Goal: Task Accomplishment & Management: Manage account settings

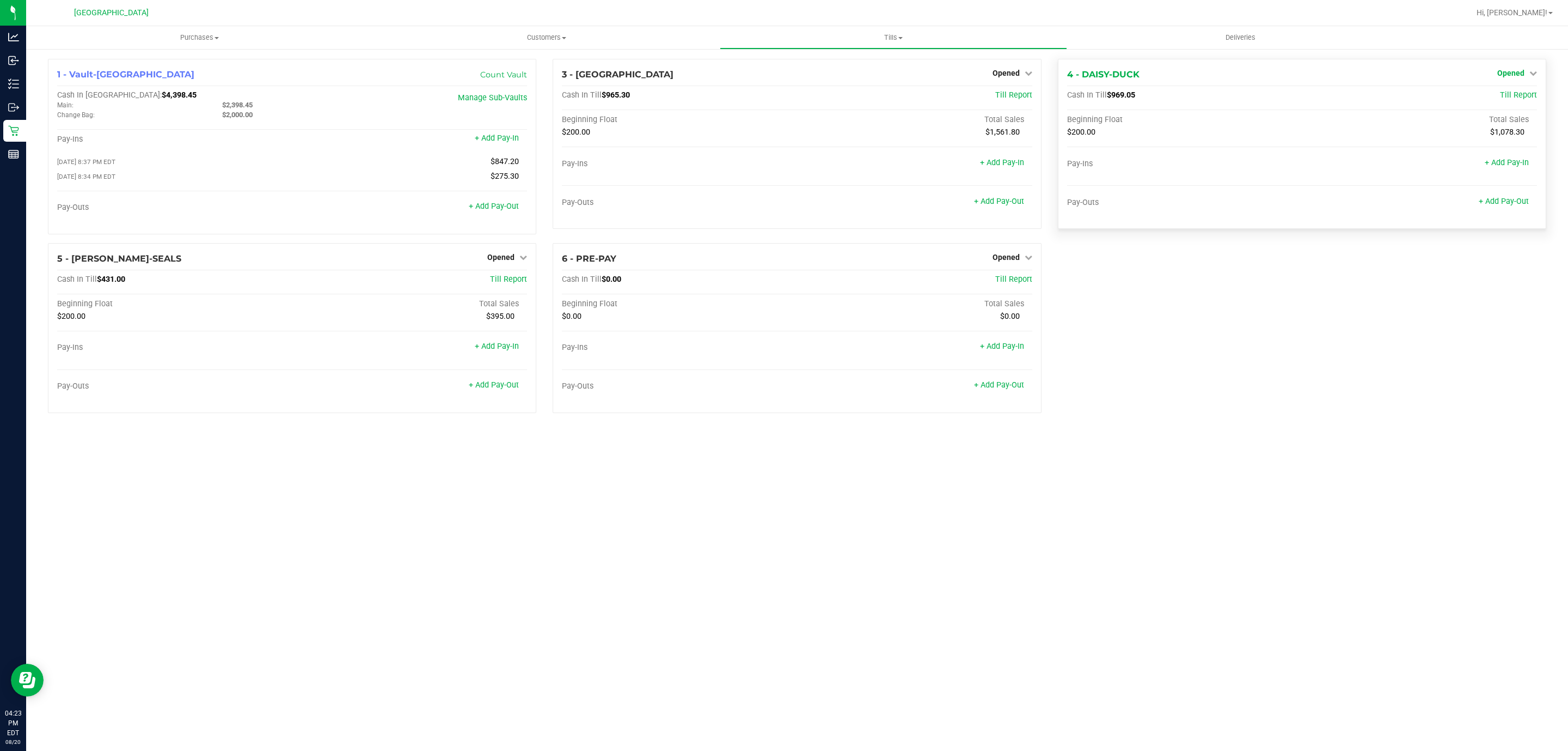
click at [1511, 77] on span "Opened" at bounding box center [1511, 73] width 27 height 9
click at [1504, 101] on div "Close Till" at bounding box center [1512, 96] width 80 height 13
click at [1506, 96] on link "Close Till" at bounding box center [1512, 96] width 29 height 9
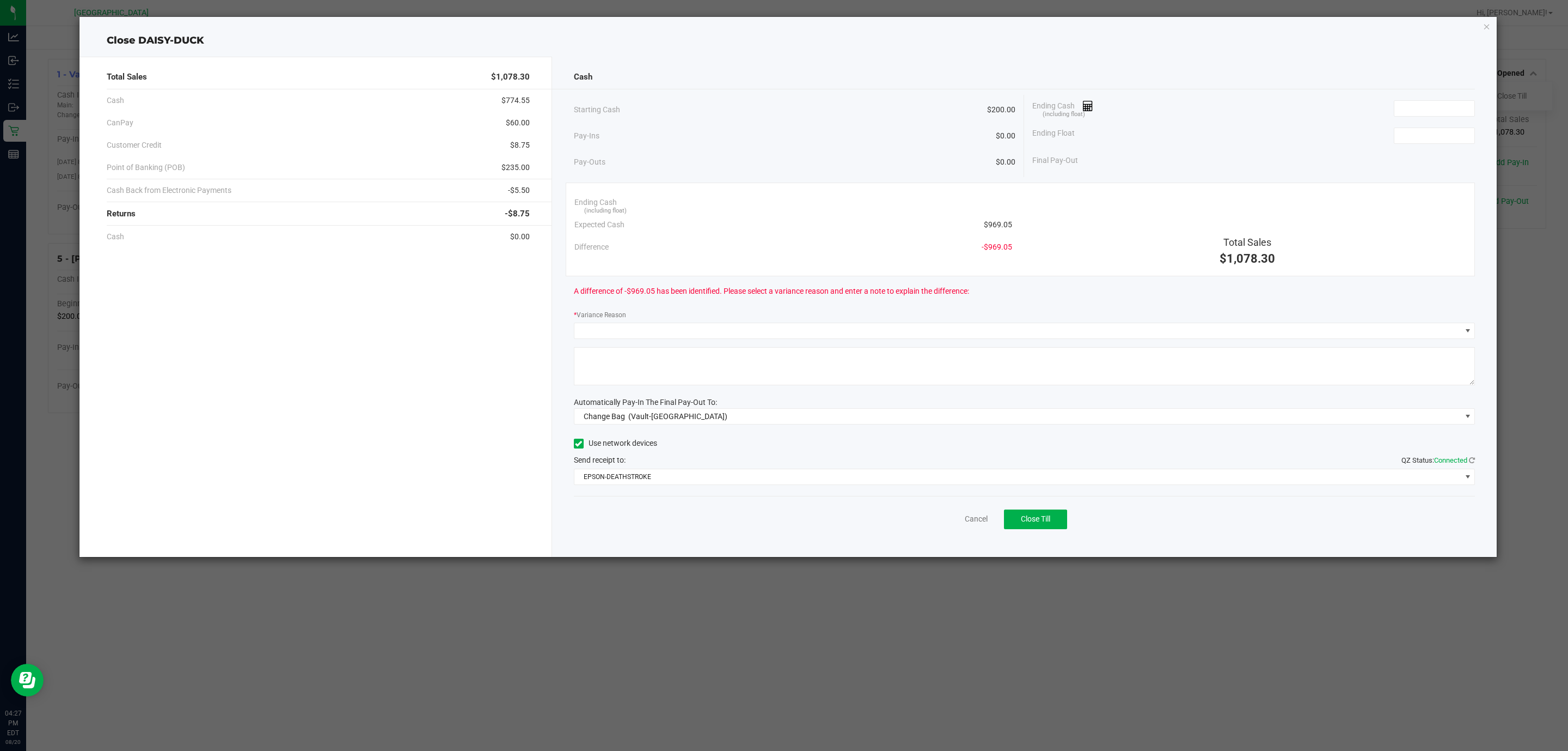
click at [1435, 98] on div "Ending Cash (including float)" at bounding box center [1253, 108] width 443 height 27
click at [1438, 120] on div "Ending Cash (including float)" at bounding box center [1253, 108] width 443 height 27
click at [1438, 118] on div "Ending Cash (including float)" at bounding box center [1253, 108] width 443 height 27
click at [1437, 108] on input at bounding box center [1434, 108] width 80 height 15
type input "8"
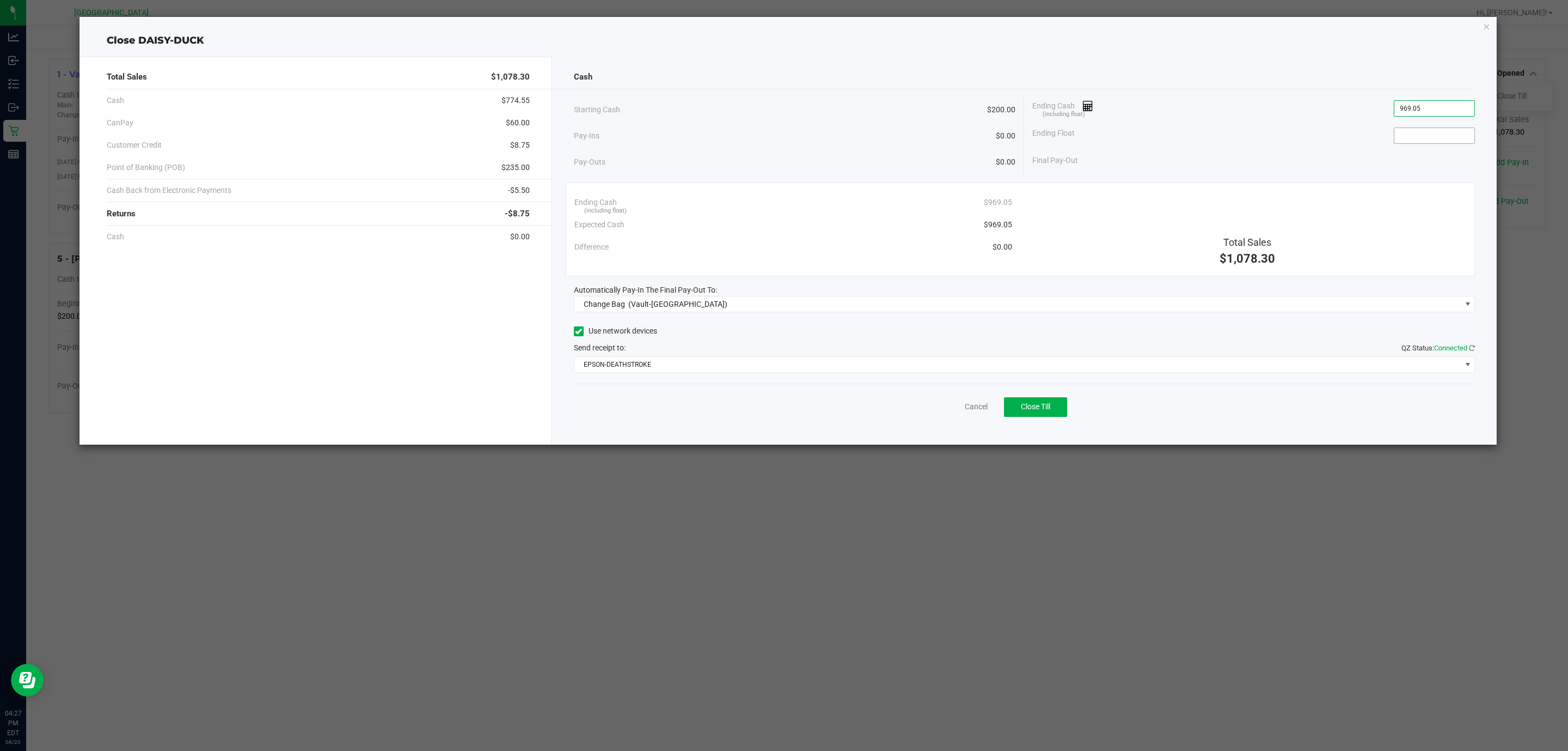
type input "$969.05"
click at [1439, 139] on input at bounding box center [1434, 135] width 80 height 15
type input "$200.00"
click at [831, 319] on div "Cash Starting Cash $200.00 Pay-Ins $0.00 Pay-Outs $0.00 Ending Cash (including …" at bounding box center [1024, 250] width 945 height 388
click at [825, 309] on span "Change Bag (Vault-Deerfield Beach)" at bounding box center [1018, 304] width 887 height 15
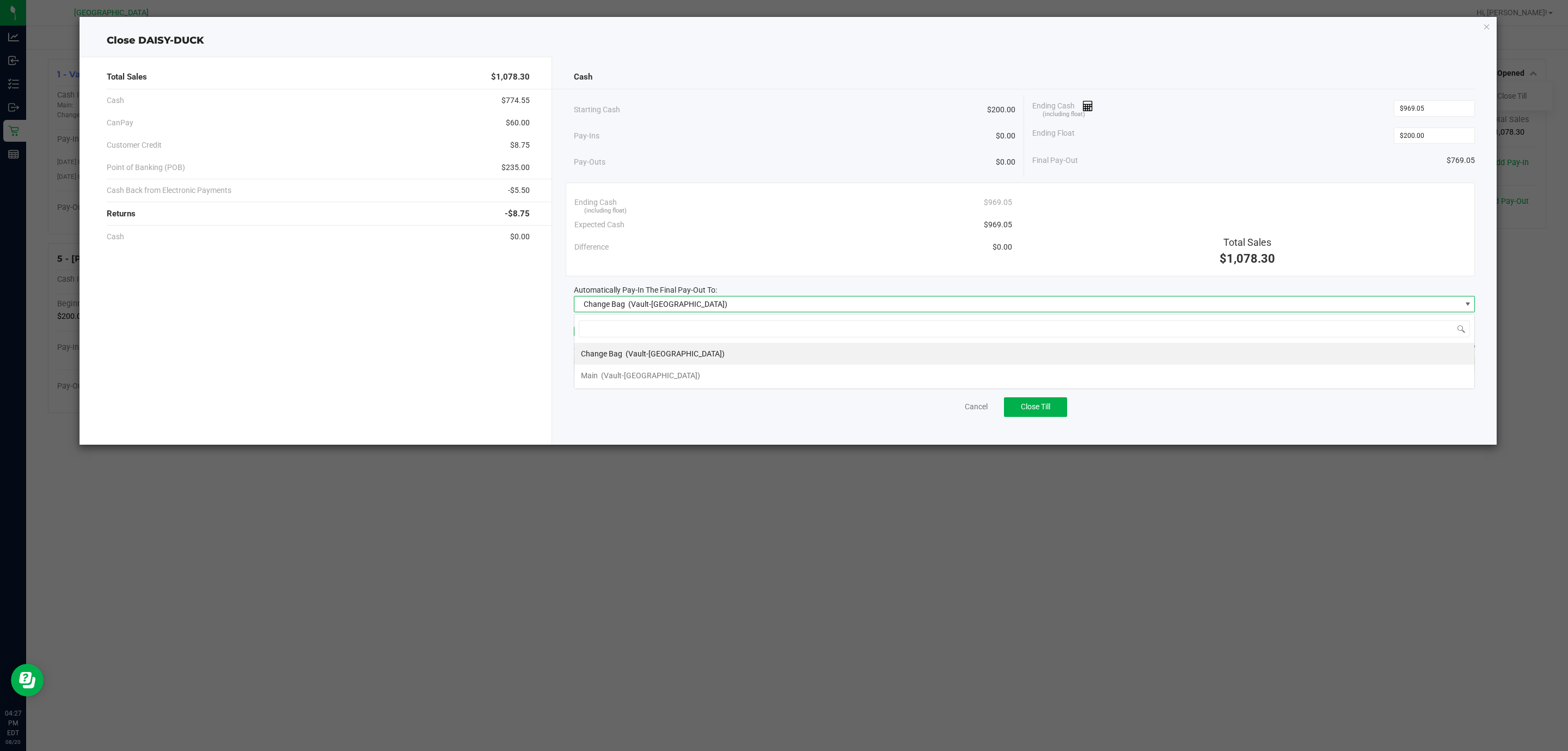
scroll to position [16, 901]
click at [766, 369] on li "Main (Vault-Deerfield Beach)" at bounding box center [1024, 375] width 900 height 22
click at [822, 369] on span "EPSON-DEATHSTROKE" at bounding box center [1018, 364] width 887 height 15
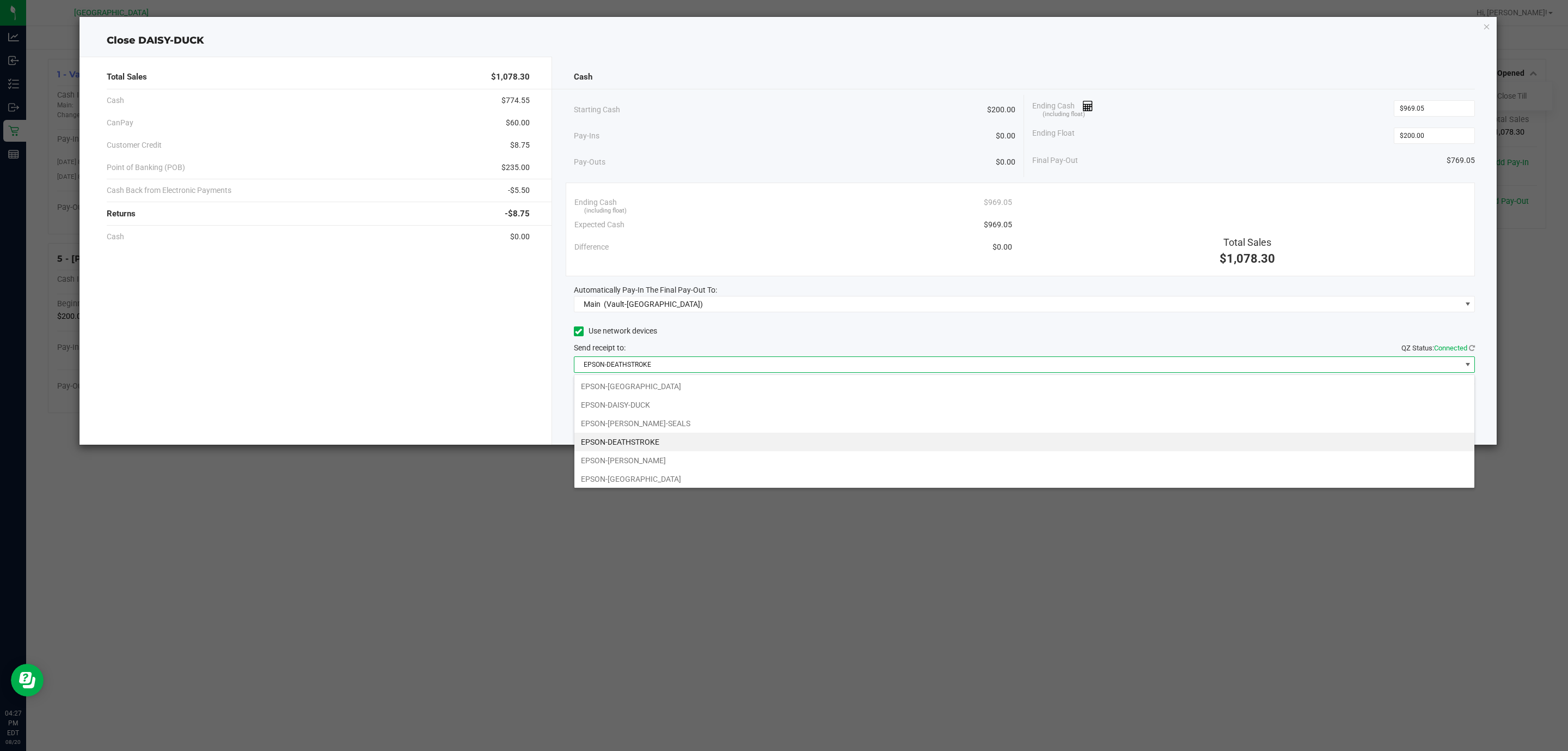
click at [824, 364] on span "EPSON-DEATHSTROKE" at bounding box center [1018, 364] width 887 height 15
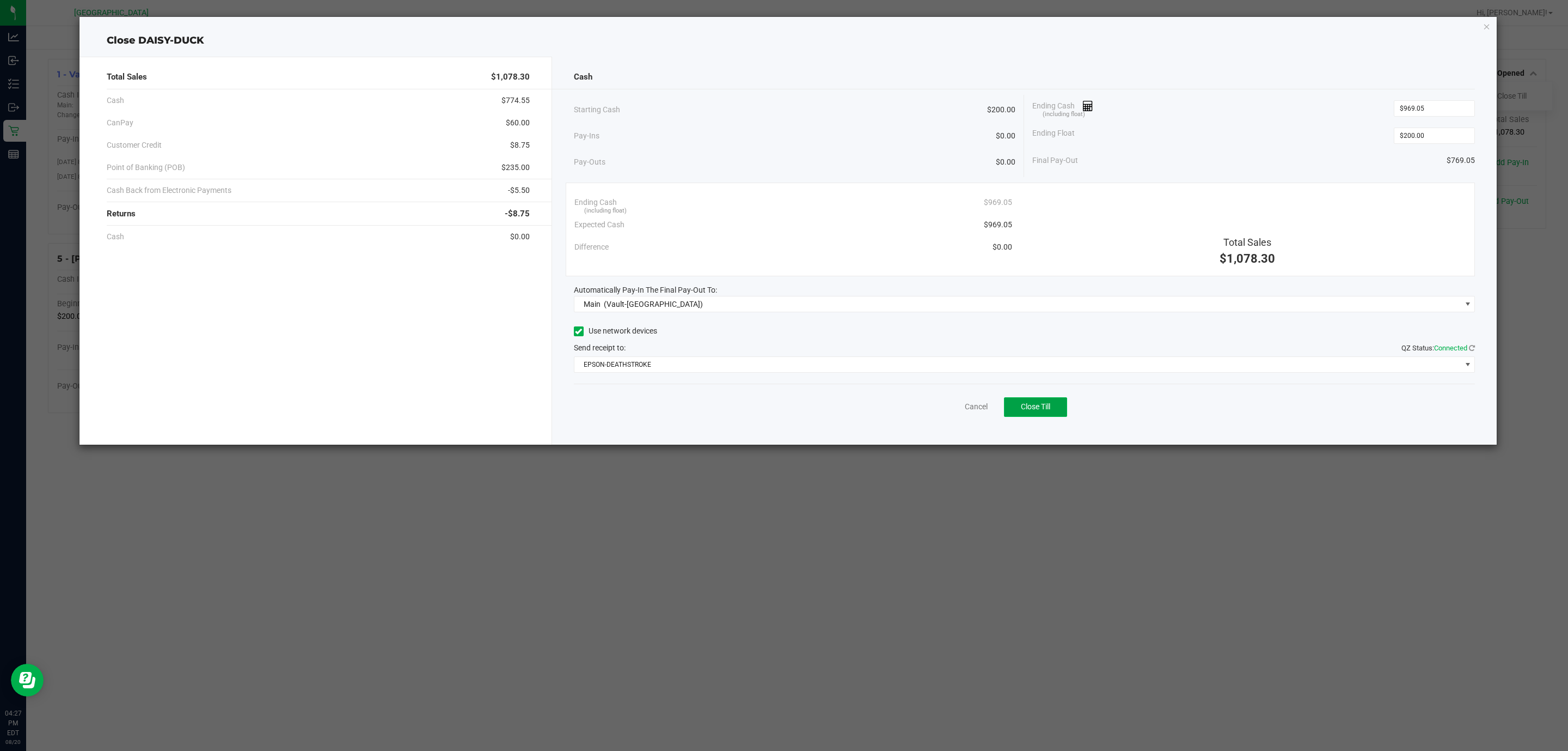
click at [1031, 407] on span "Close Till" at bounding box center [1035, 406] width 29 height 9
click at [947, 412] on link "Dismiss" at bounding box center [952, 406] width 26 height 12
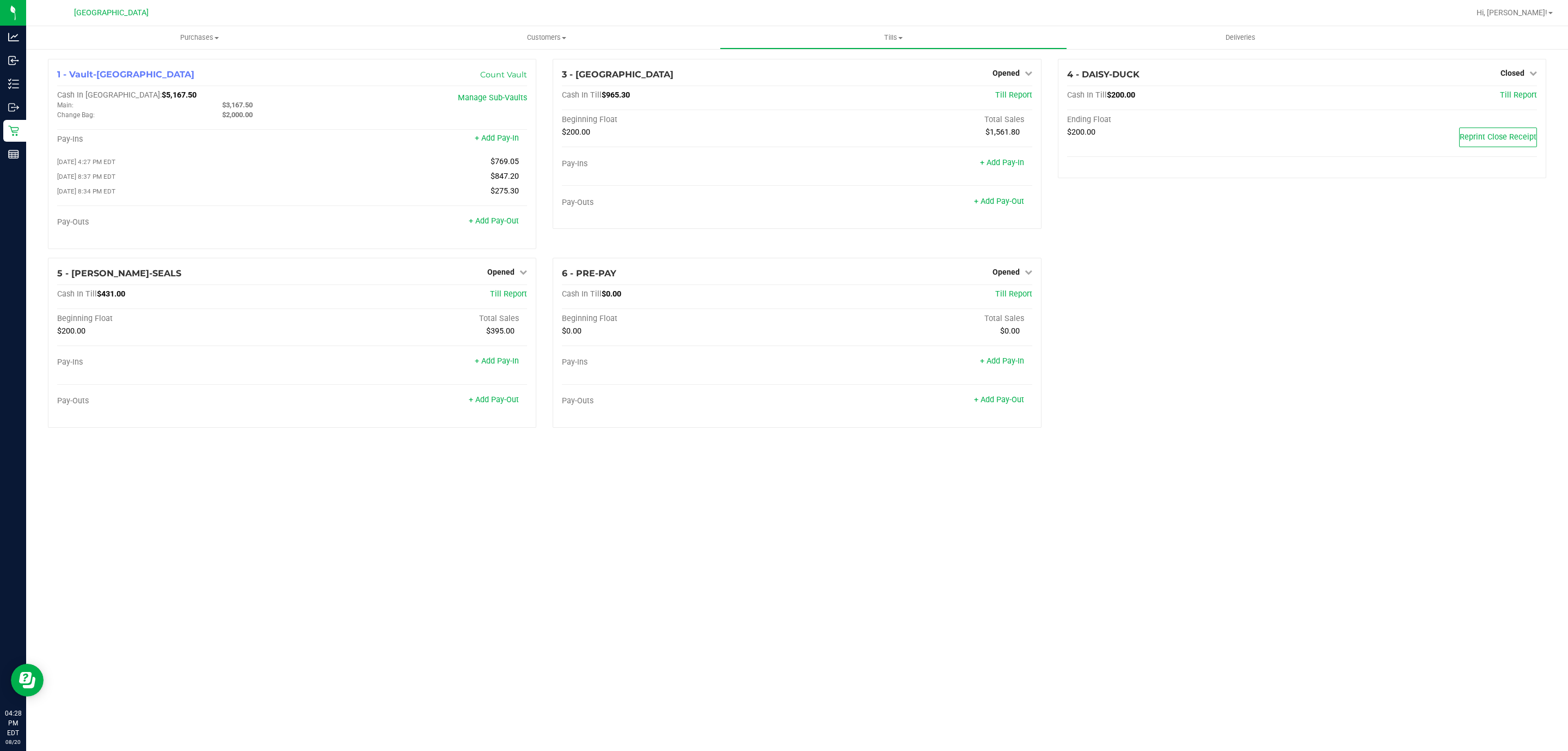
click at [1527, 19] on div "Hi, [PERSON_NAME]!" at bounding box center [1515, 12] width 85 height 19
click at [1529, 17] on link "Hi, [PERSON_NAME]!" at bounding box center [1515, 13] width 85 height 12
click at [1506, 100] on span "Sign Out" at bounding box center [1511, 96] width 32 height 11
